Goal: Find specific page/section: Find specific page/section

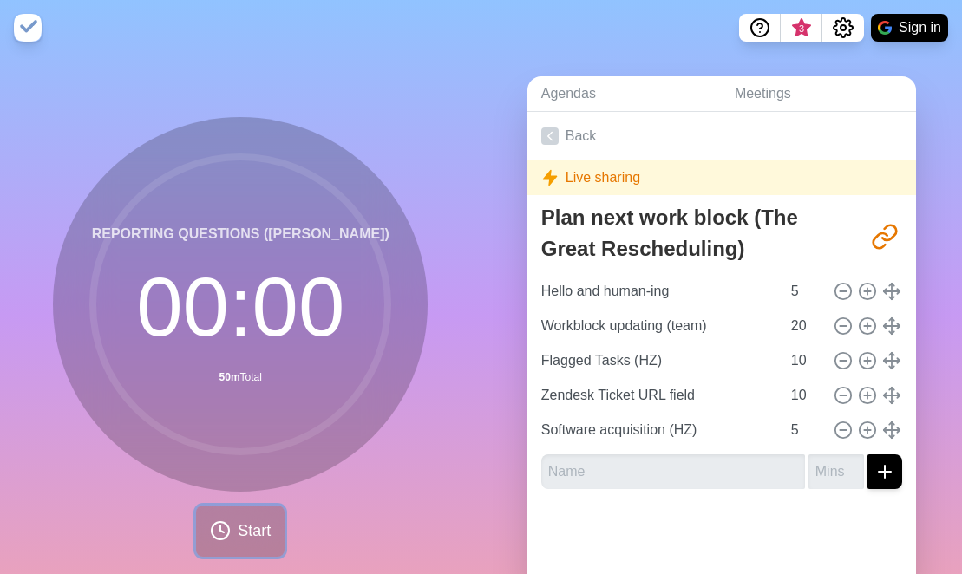
click at [226, 536] on button "Start" at bounding box center [240, 531] width 88 height 51
click at [229, 537] on button "Start" at bounding box center [240, 531] width 88 height 51
click at [212, 524] on circle at bounding box center [220, 530] width 17 height 17
click at [909, 29] on button "Sign in" at bounding box center [909, 28] width 77 height 28
click at [763, 94] on link "Meetings" at bounding box center [818, 94] width 195 height 36
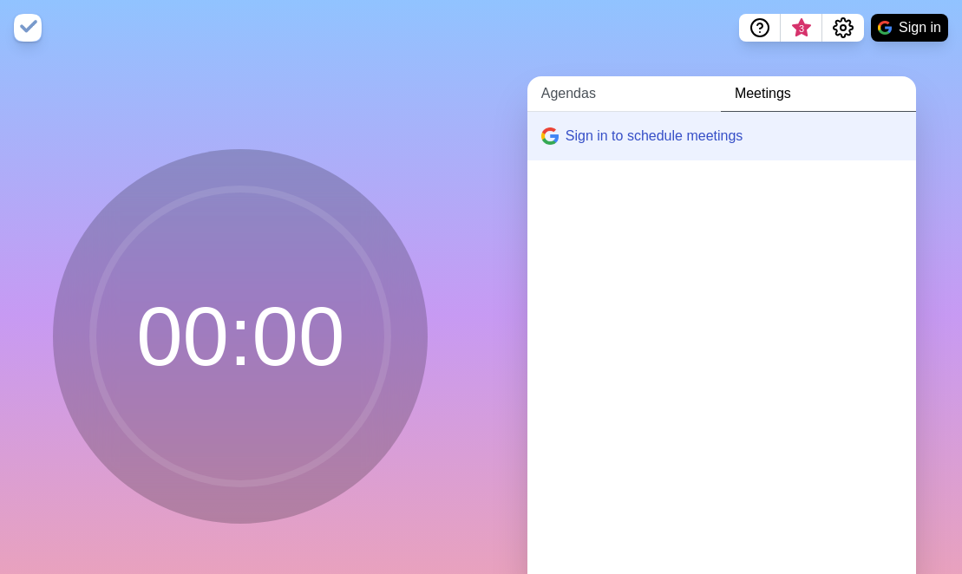
click at [575, 96] on link "Agendas" at bounding box center [623, 94] width 193 height 36
